Goal: Task Accomplishment & Management: Manage account settings

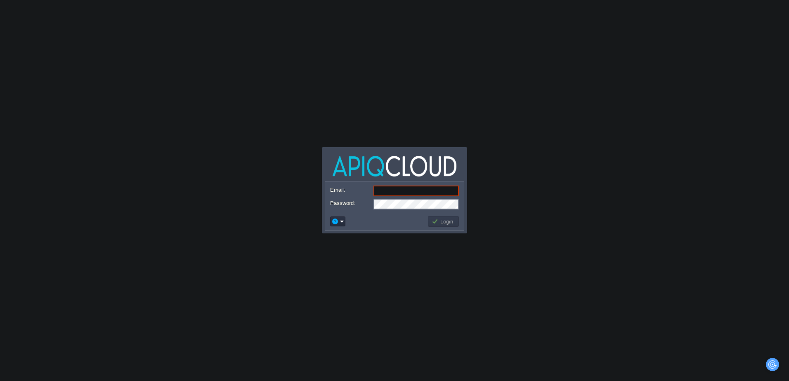
type input "sachin@ecoater.com"
click at [448, 277] on body "Application Platform v.8.10.2 ENG FRN Email: sachin@ecoater.com Password: Login" at bounding box center [394, 190] width 789 height 381
click at [439, 219] on button "Login" at bounding box center [443, 221] width 24 height 7
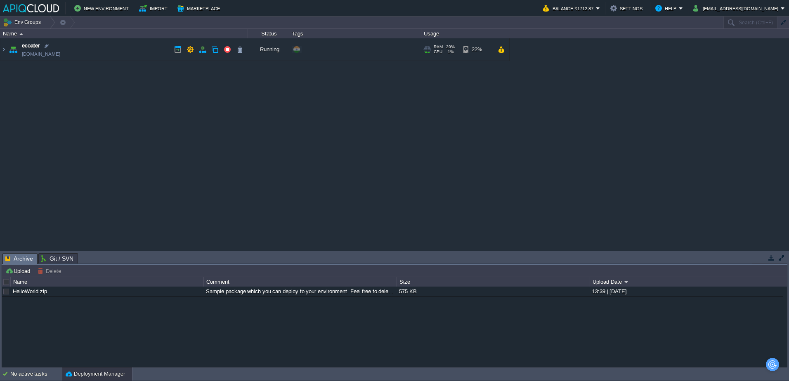
click at [7, 52] on img at bounding box center [13, 49] width 12 height 22
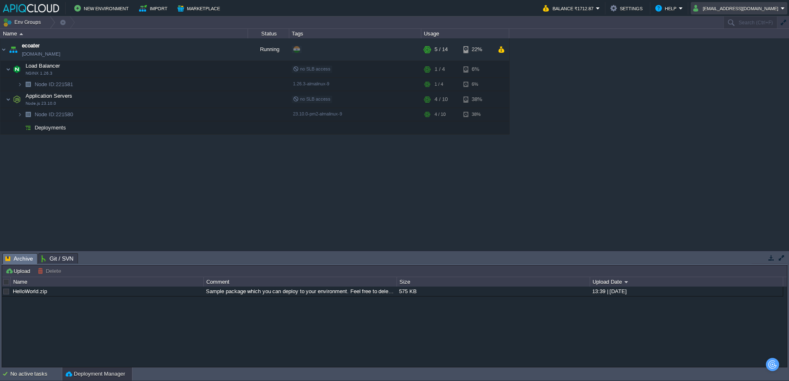
click at [728, 12] on button "sachin@ecoater.com" at bounding box center [736, 8] width 87 height 10
click at [732, 18] on span "Settings" at bounding box center [739, 20] width 20 height 6
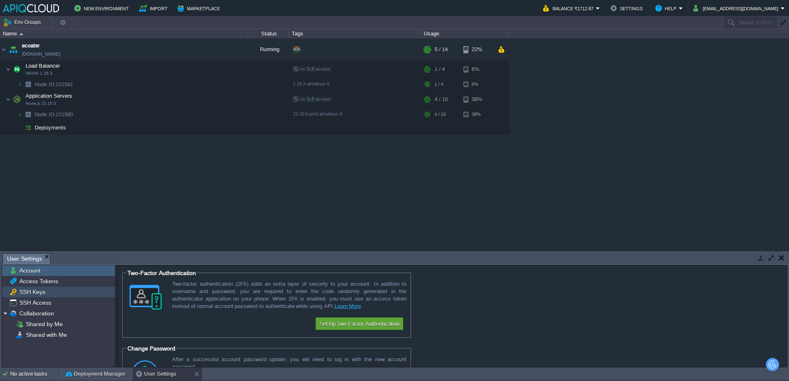
click at [35, 291] on span "SSH Keys" at bounding box center [32, 291] width 29 height 7
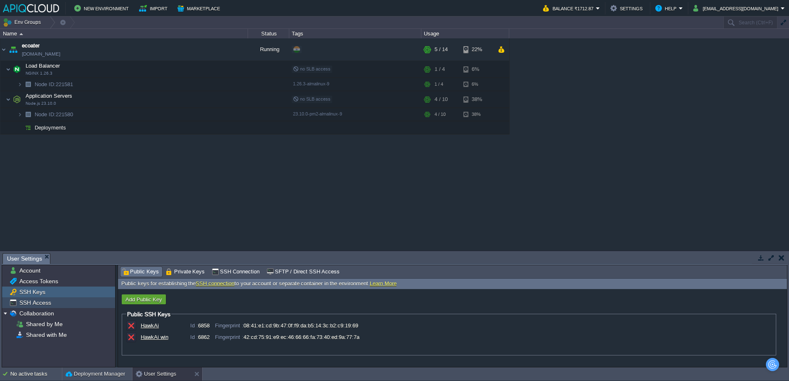
click at [37, 300] on span "SSH Access" at bounding box center [35, 302] width 35 height 7
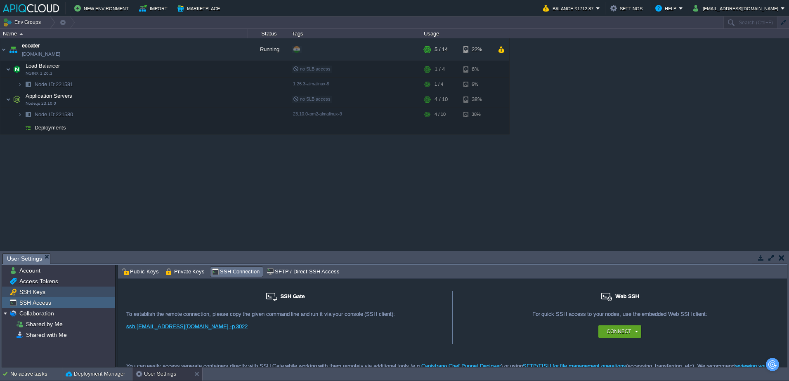
click at [35, 284] on span "Access Tokens" at bounding box center [39, 281] width 42 height 7
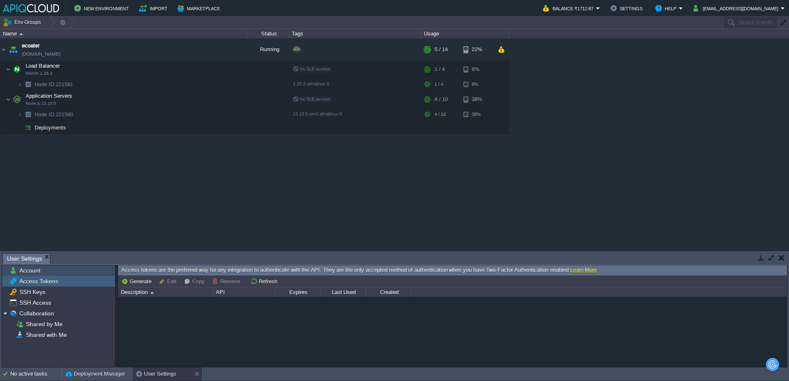
click at [40, 275] on div "Account" at bounding box center [58, 270] width 113 height 11
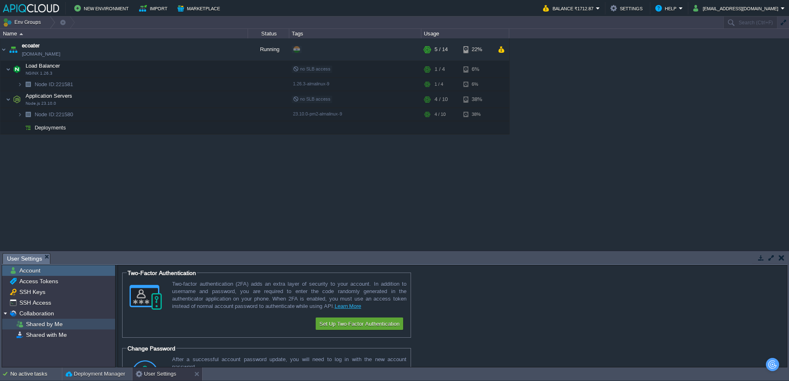
click at [46, 325] on span "Shared by Me" at bounding box center [44, 324] width 40 height 7
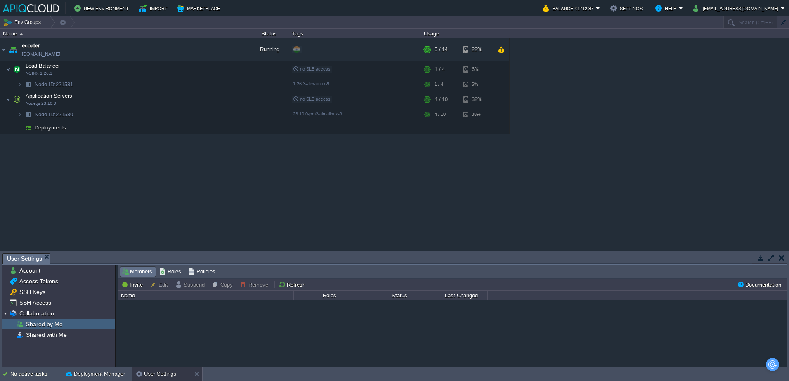
click at [43, 321] on span "Shared by Me" at bounding box center [44, 324] width 40 height 7
click at [42, 320] on div "Shared by Me" at bounding box center [58, 324] width 113 height 11
click at [42, 316] on span "Collaboration" at bounding box center [37, 313] width 38 height 7
click at [596, 10] on button "Balance ₹1712.87" at bounding box center [569, 8] width 53 height 10
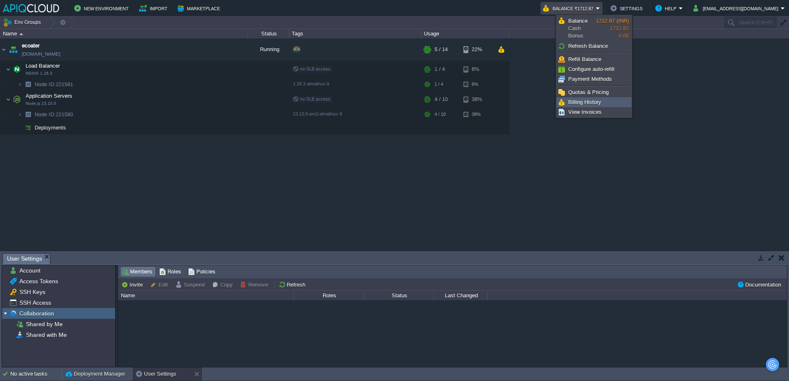
click at [597, 102] on span "Billing History" at bounding box center [584, 102] width 33 height 6
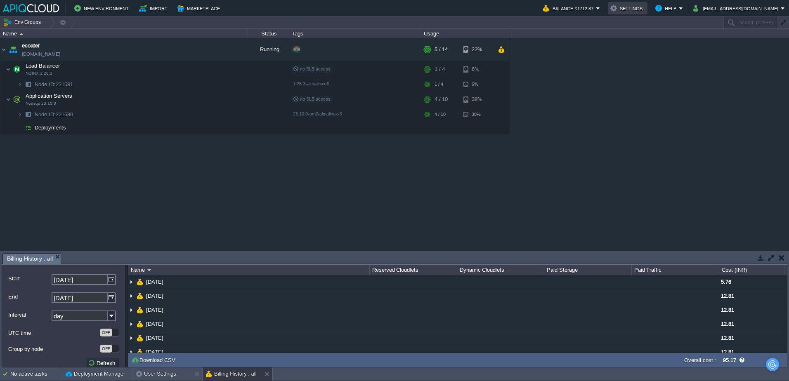
click at [645, 5] on button "Settings" at bounding box center [627, 8] width 35 height 10
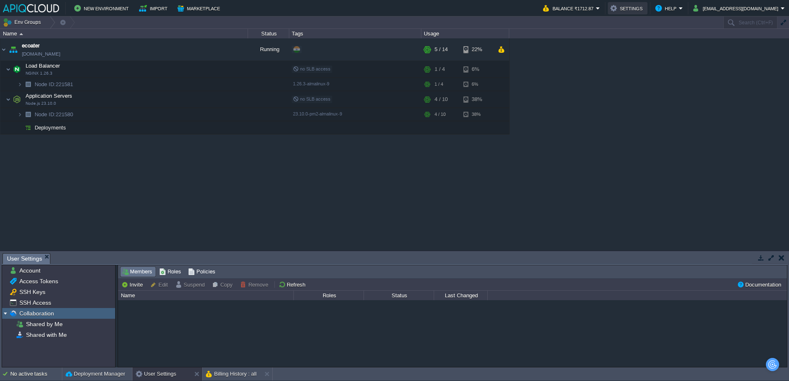
click at [643, 4] on button "Settings" at bounding box center [627, 8] width 35 height 10
click at [596, 11] on button "Balance ₹1712.87" at bounding box center [569, 8] width 53 height 10
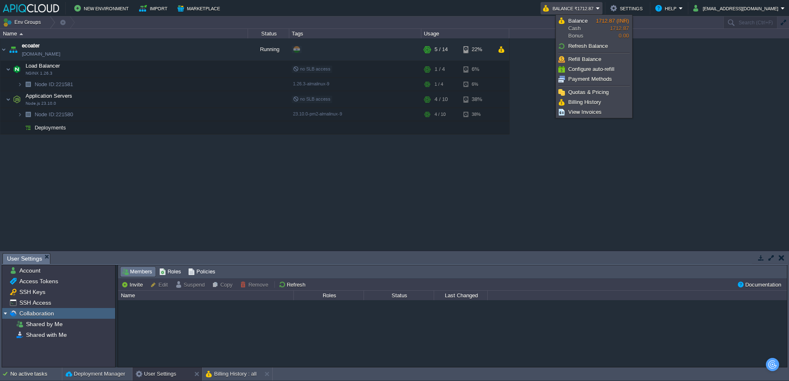
click at [747, 11] on button "sachin@ecoater.com" at bounding box center [736, 8] width 87 height 10
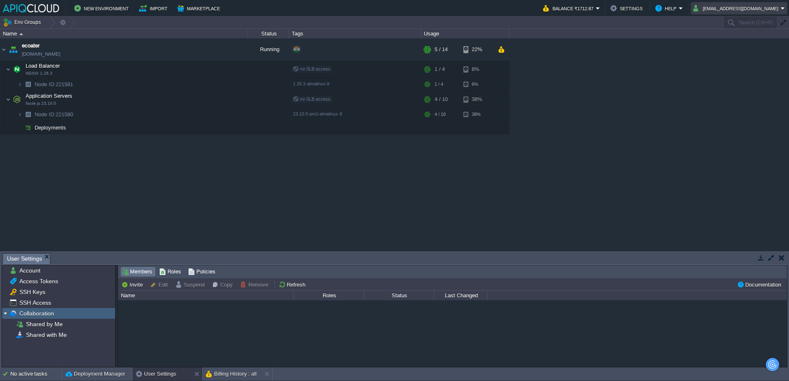
click at [747, 11] on button "sachin@ecoater.com" at bounding box center [736, 8] width 87 height 10
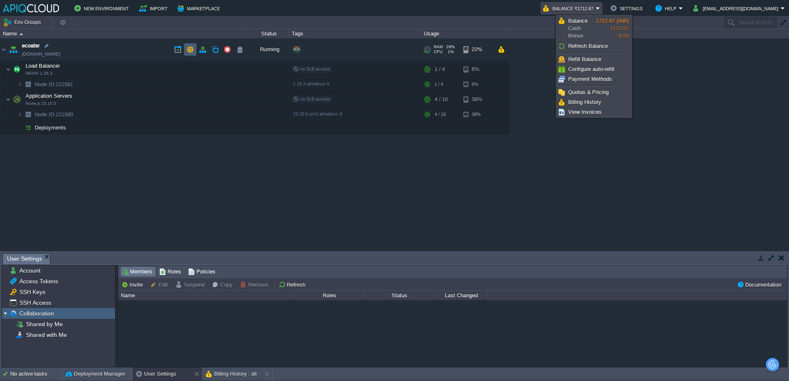
click at [194, 50] on td at bounding box center [190, 49] width 12 height 12
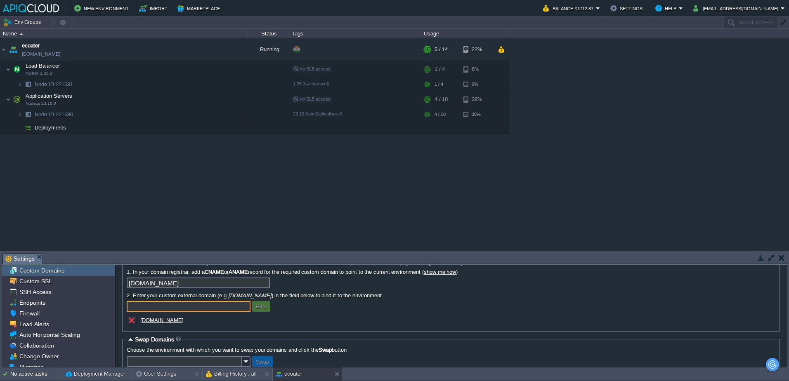
scroll to position [53, 0]
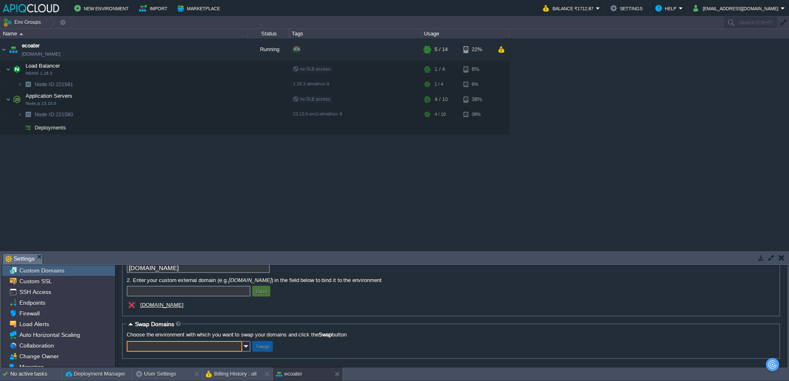
click at [224, 347] on input "text" at bounding box center [185, 346] width 116 height 11
click at [223, 316] on fieldset "Domain Binding Note: For environments that are accessed through the Public IP (…" at bounding box center [451, 267] width 658 height 97
click at [164, 342] on input "text" at bounding box center [185, 346] width 116 height 11
click at [164, 347] on input "text" at bounding box center [185, 346] width 116 height 11
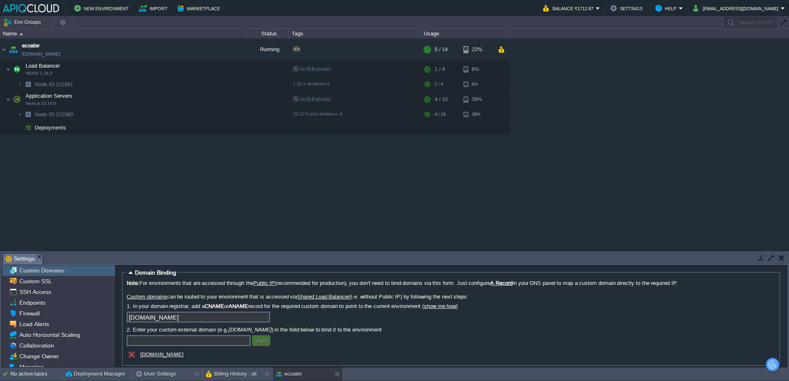
scroll to position [0, 0]
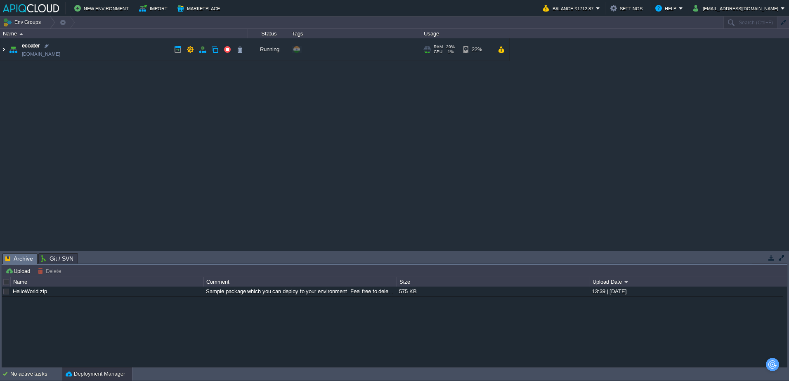
click at [2, 49] on img at bounding box center [3, 49] width 7 height 22
